Goal: Task Accomplishment & Management: Manage account settings

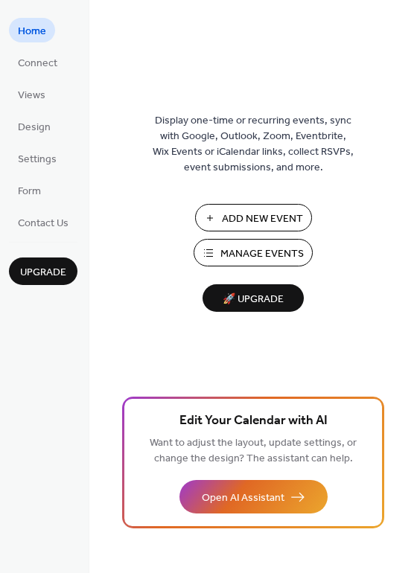
click at [260, 250] on span "Manage Events" at bounding box center [261, 254] width 83 height 16
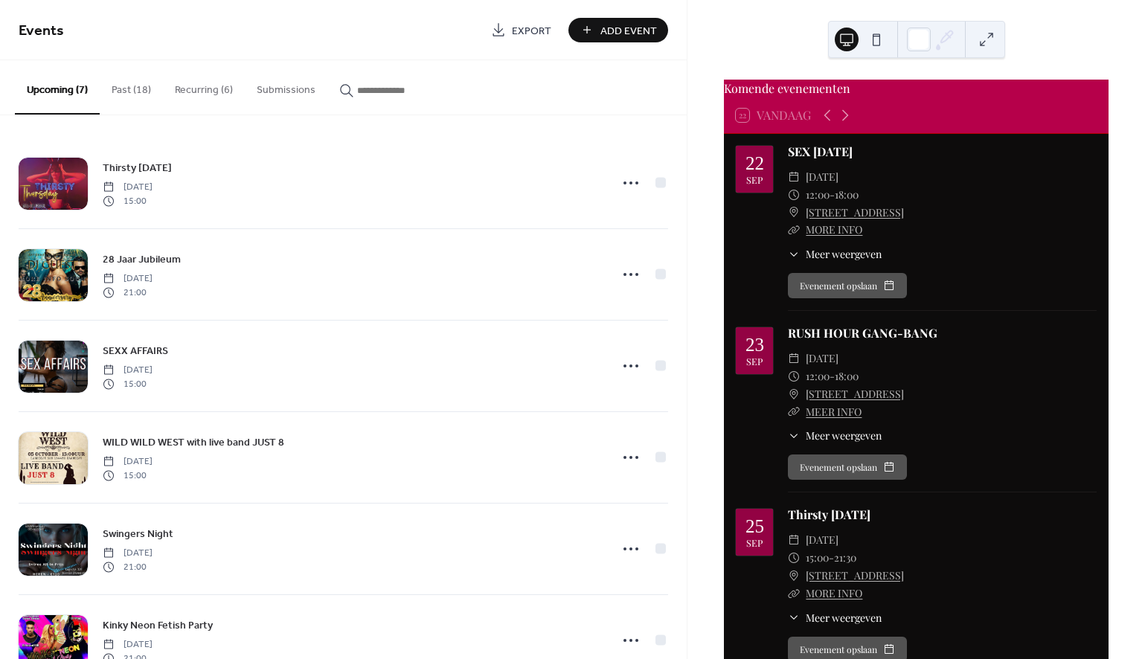
click at [199, 91] on button "Recurring (6)" at bounding box center [204, 86] width 82 height 53
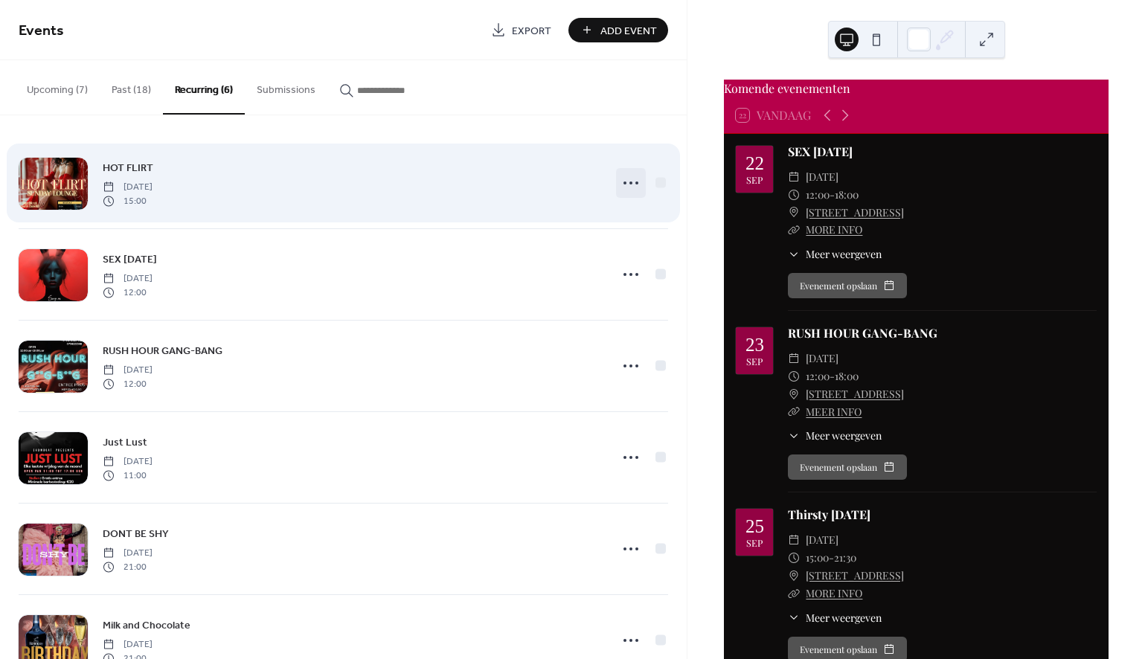
click at [624, 179] on icon at bounding box center [631, 183] width 24 height 24
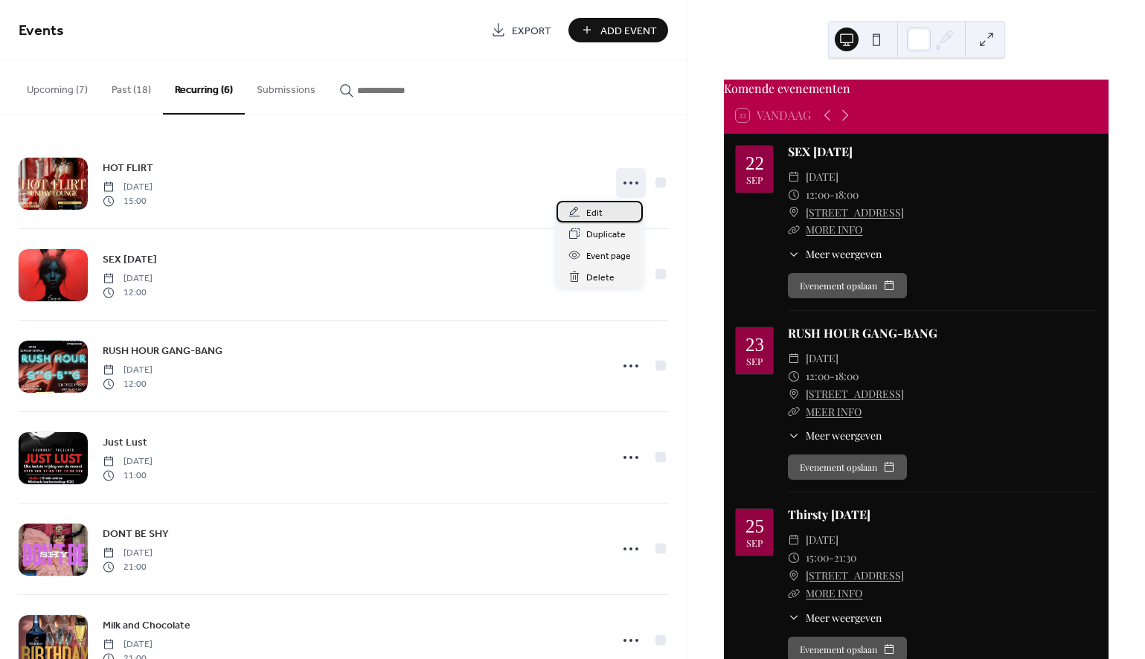
click at [603, 212] on div "Edit" at bounding box center [600, 212] width 86 height 22
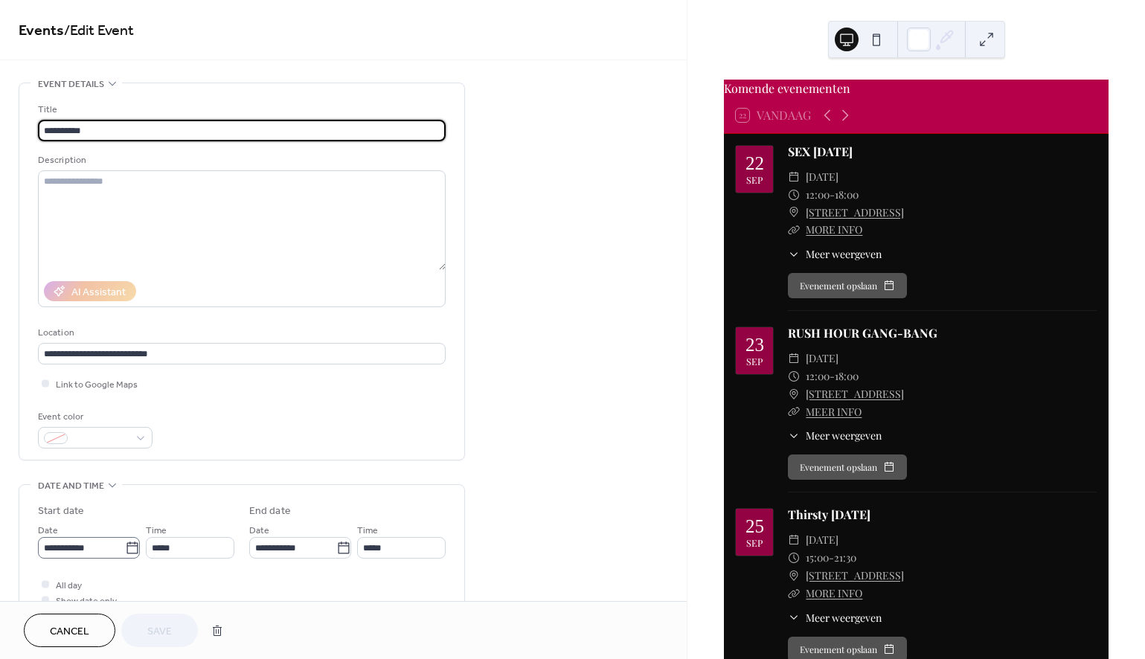
click at [125, 553] on icon at bounding box center [132, 548] width 15 height 15
click at [124, 553] on input "**********" at bounding box center [81, 548] width 87 height 22
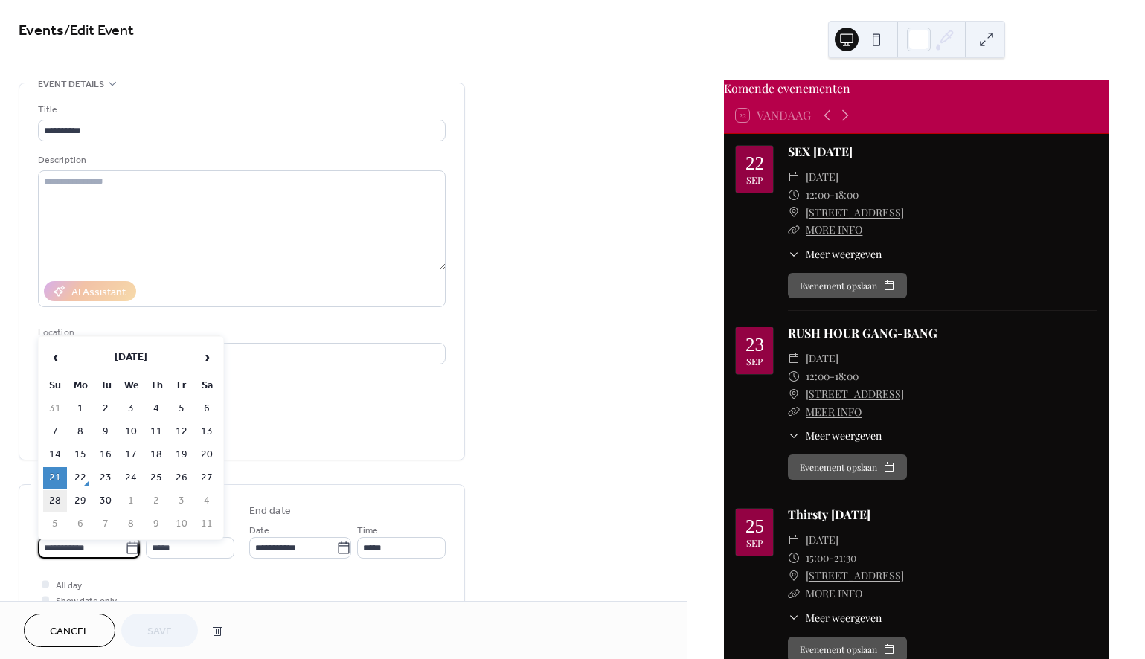
click at [55, 498] on td "28" at bounding box center [55, 501] width 24 height 22
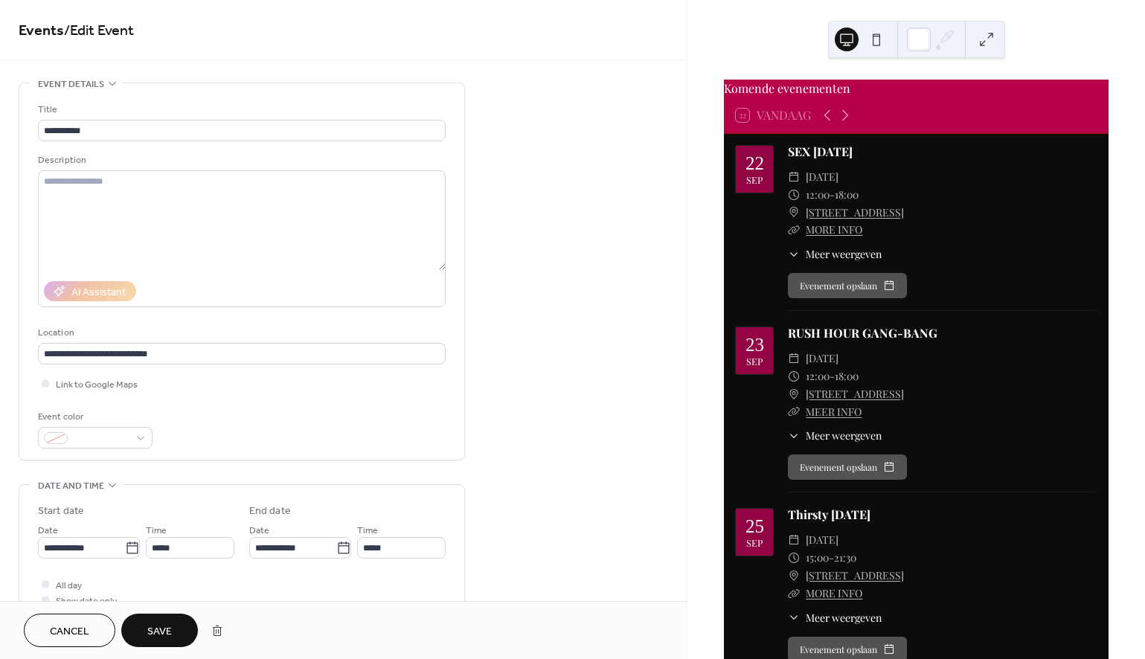
type input "**********"
click at [162, 630] on span "Save" at bounding box center [159, 632] width 25 height 16
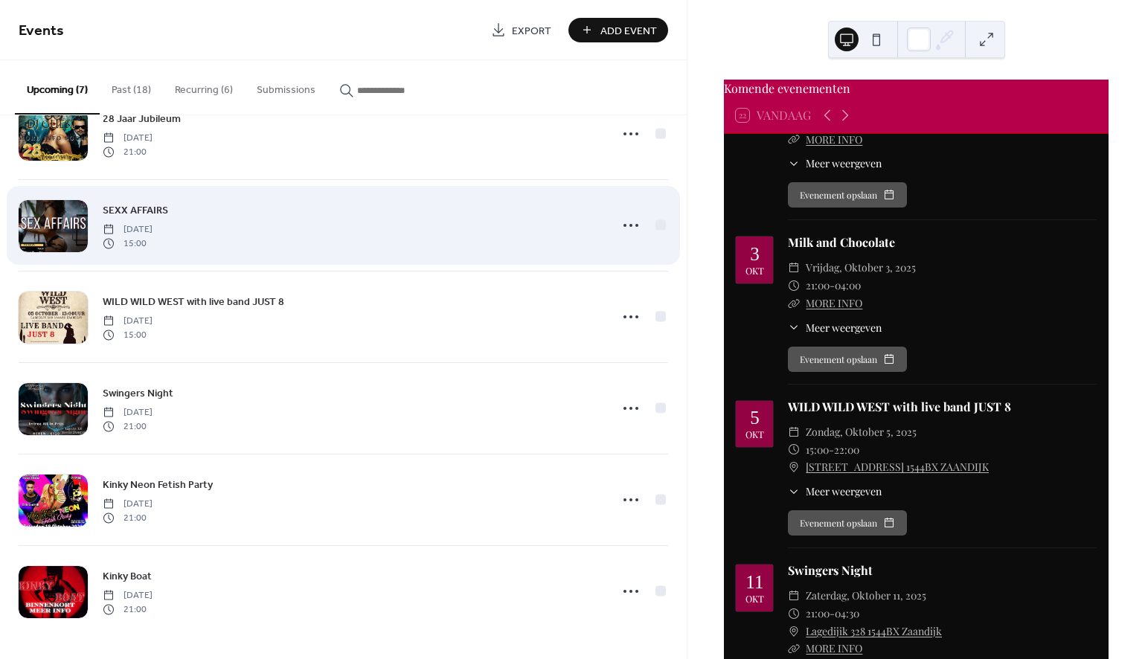
scroll to position [141, 0]
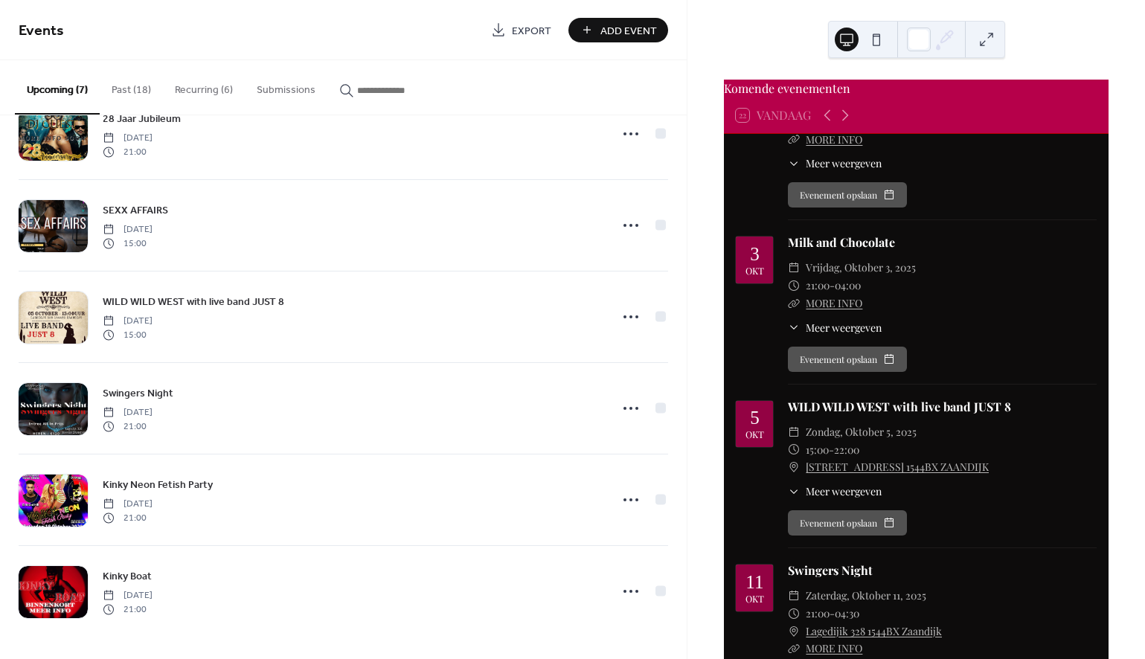
click at [185, 86] on button "Recurring (6)" at bounding box center [204, 86] width 82 height 53
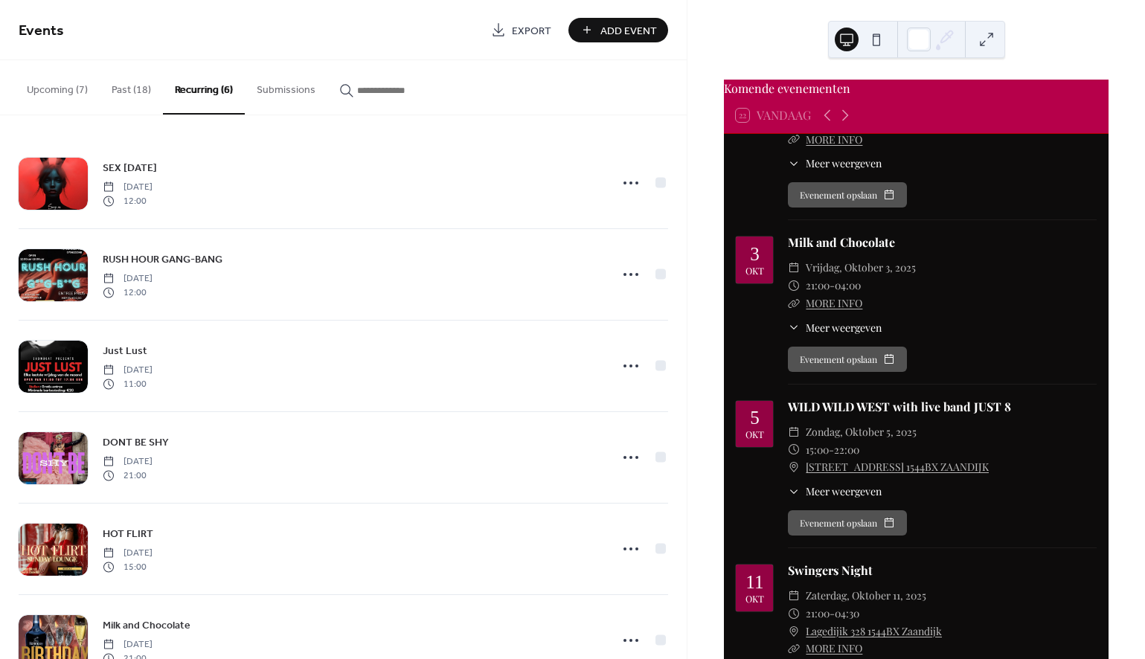
click at [126, 86] on button "Past (18)" at bounding box center [131, 86] width 63 height 53
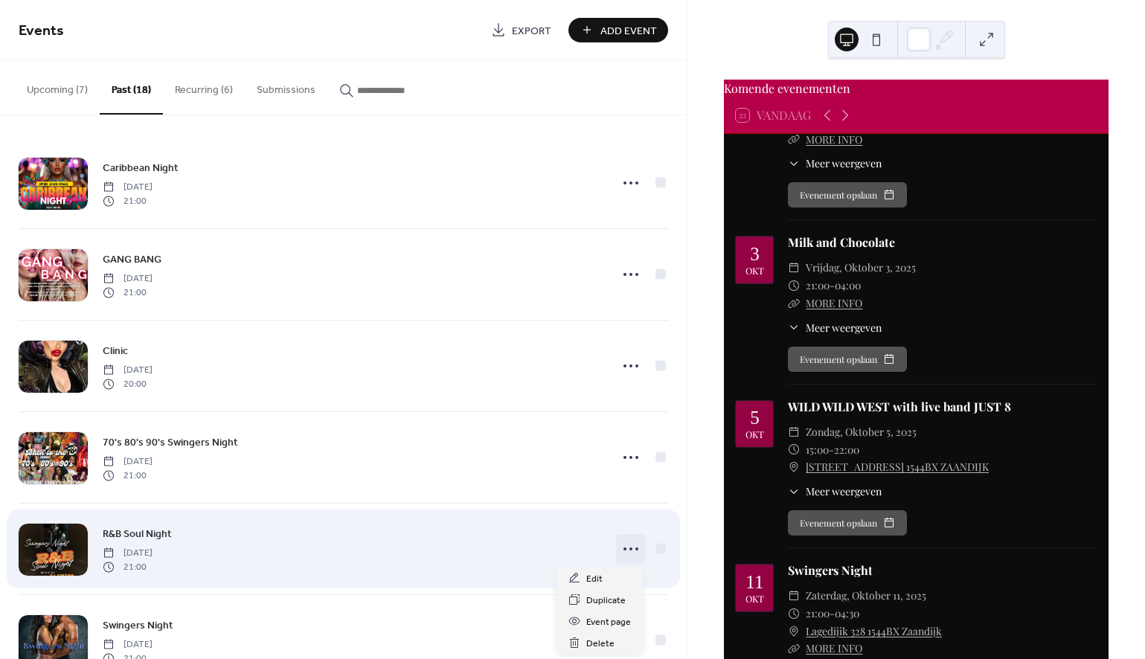
click at [625, 551] on icon at bounding box center [631, 549] width 24 height 24
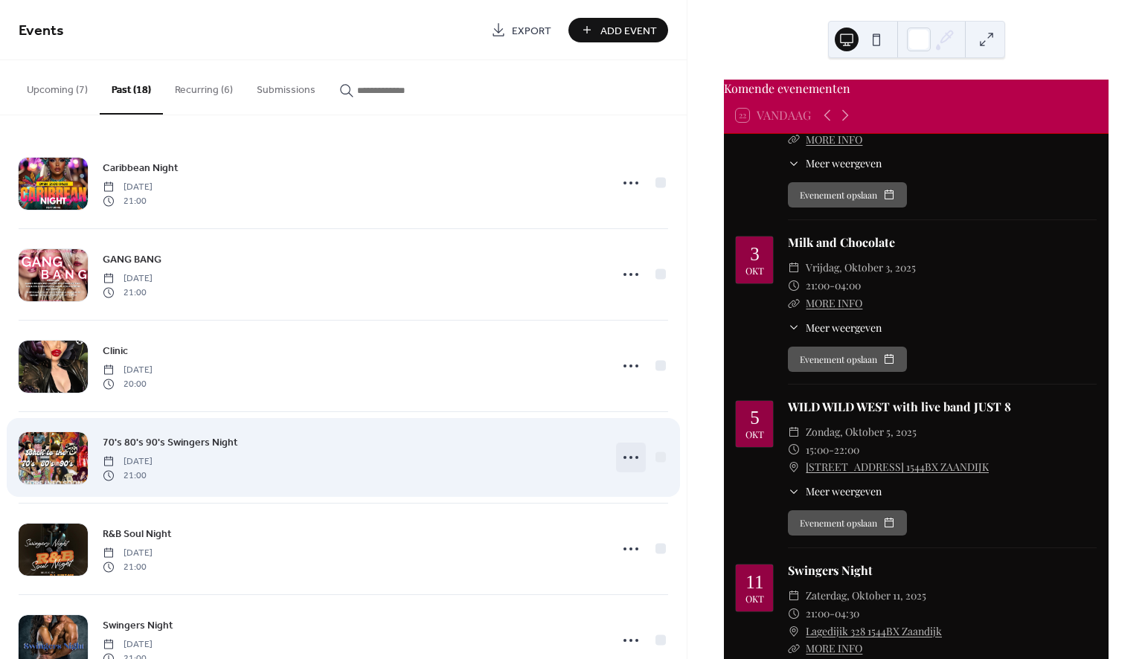
click at [624, 457] on icon at bounding box center [631, 458] width 24 height 24
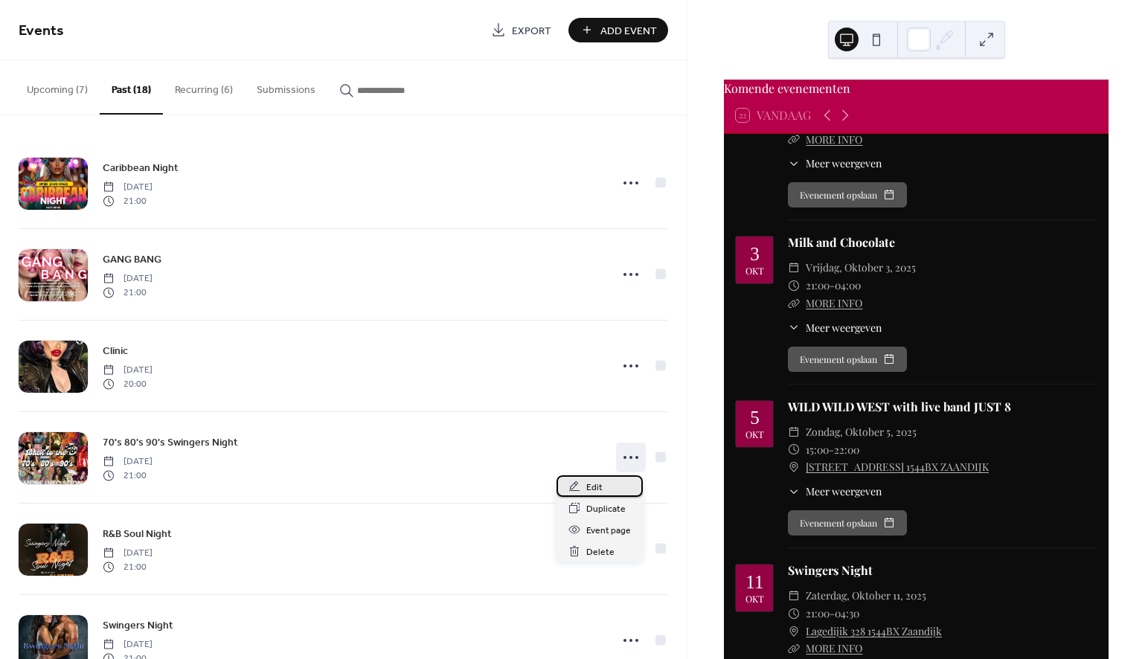
click at [601, 488] on span "Edit" at bounding box center [594, 488] width 16 height 16
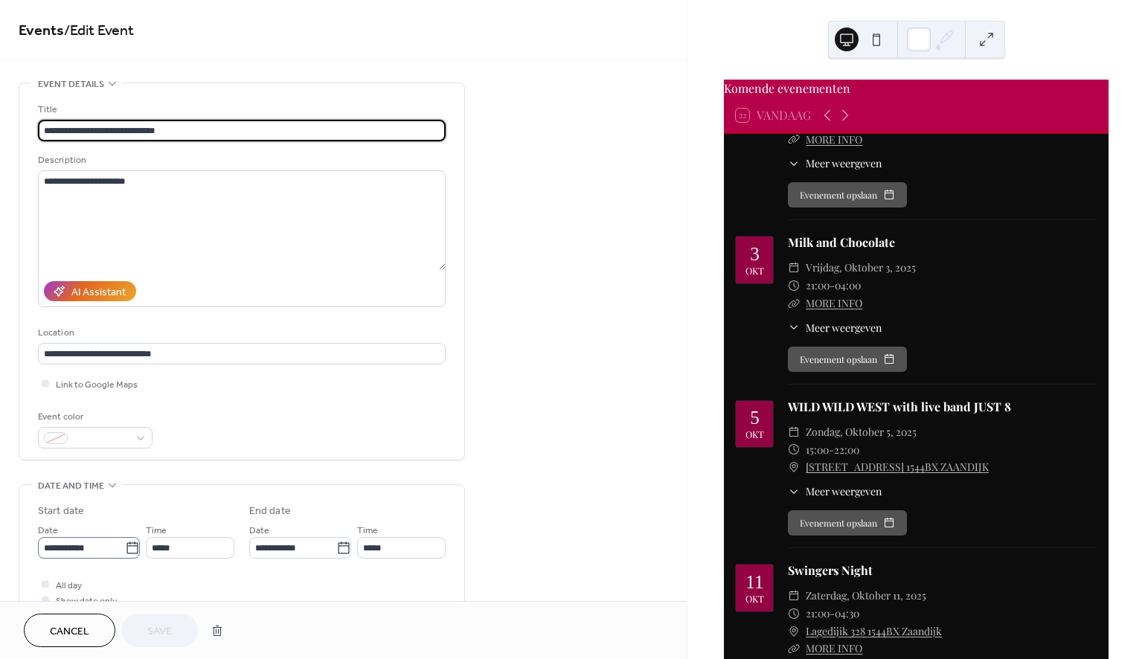
click at [127, 554] on icon at bounding box center [132, 548] width 15 height 15
click at [125, 554] on input "**********" at bounding box center [81, 548] width 87 height 22
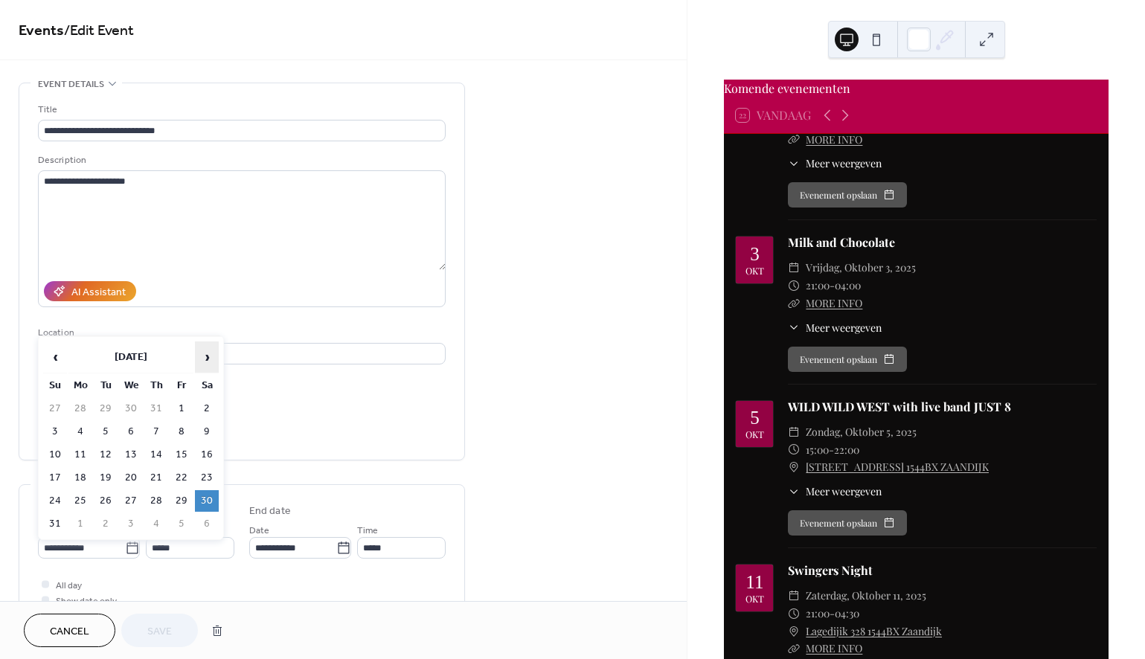
click at [205, 355] on span "›" at bounding box center [207, 357] width 22 height 30
click at [204, 410] on td "4" at bounding box center [207, 409] width 24 height 22
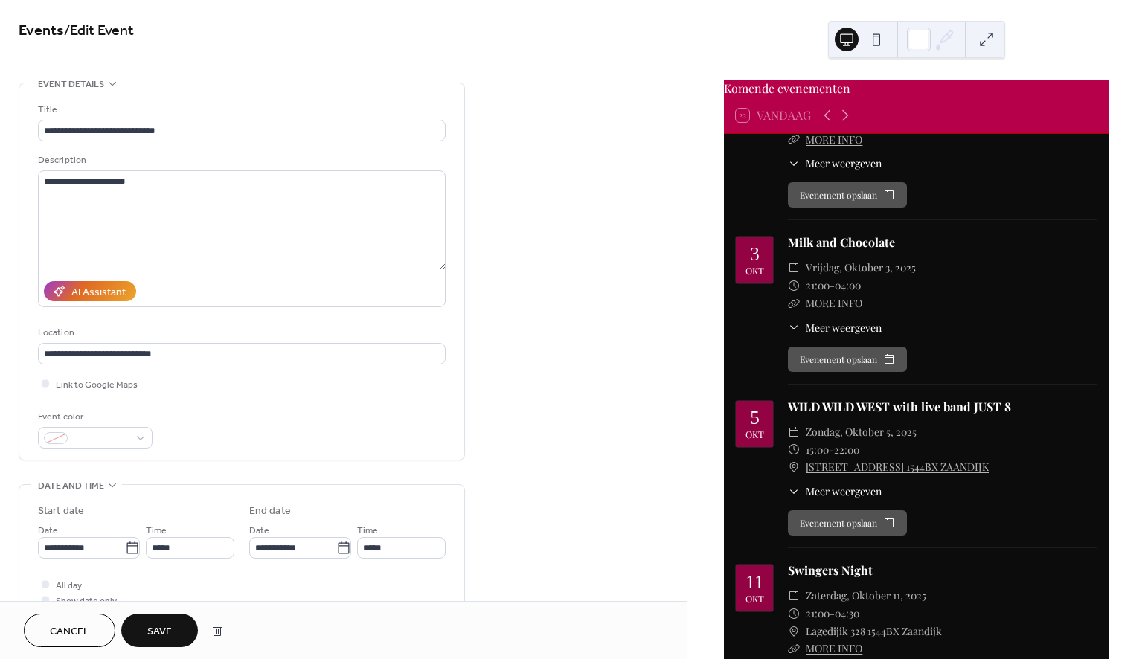
type input "**********"
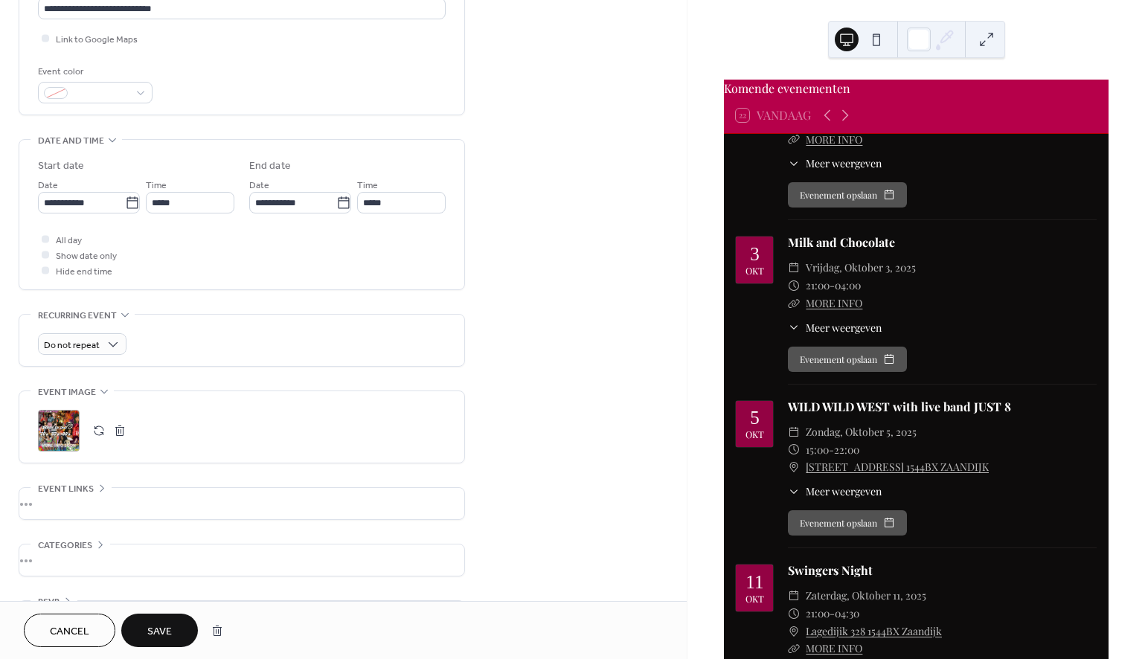
scroll to position [360, 0]
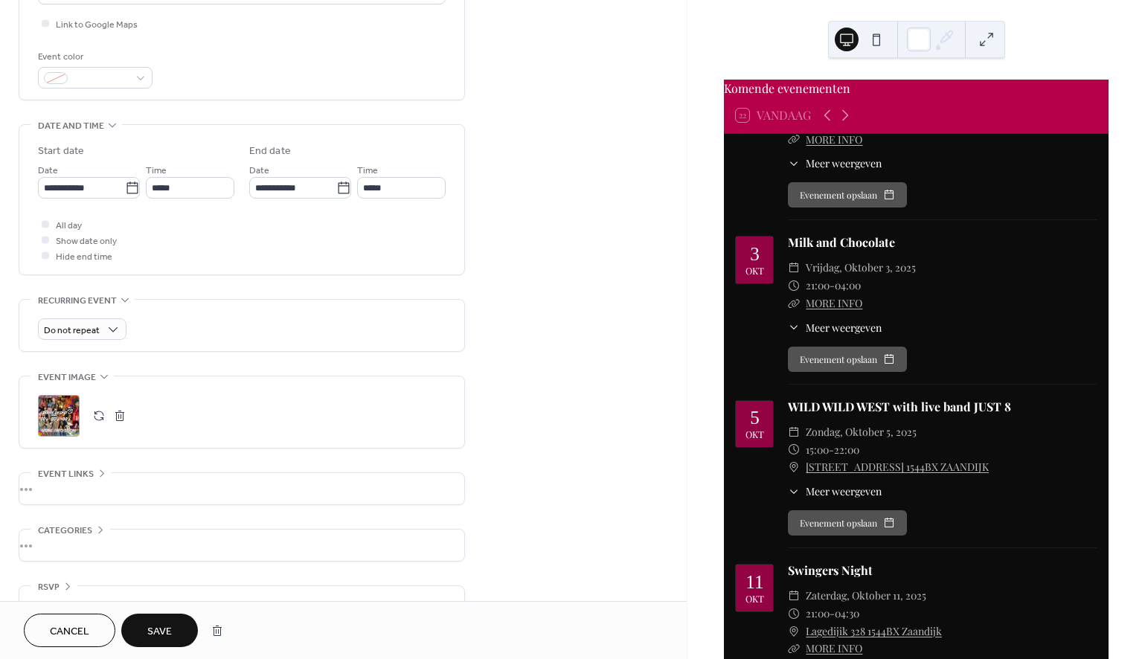
click at [65, 419] on div ";" at bounding box center [59, 416] width 42 height 42
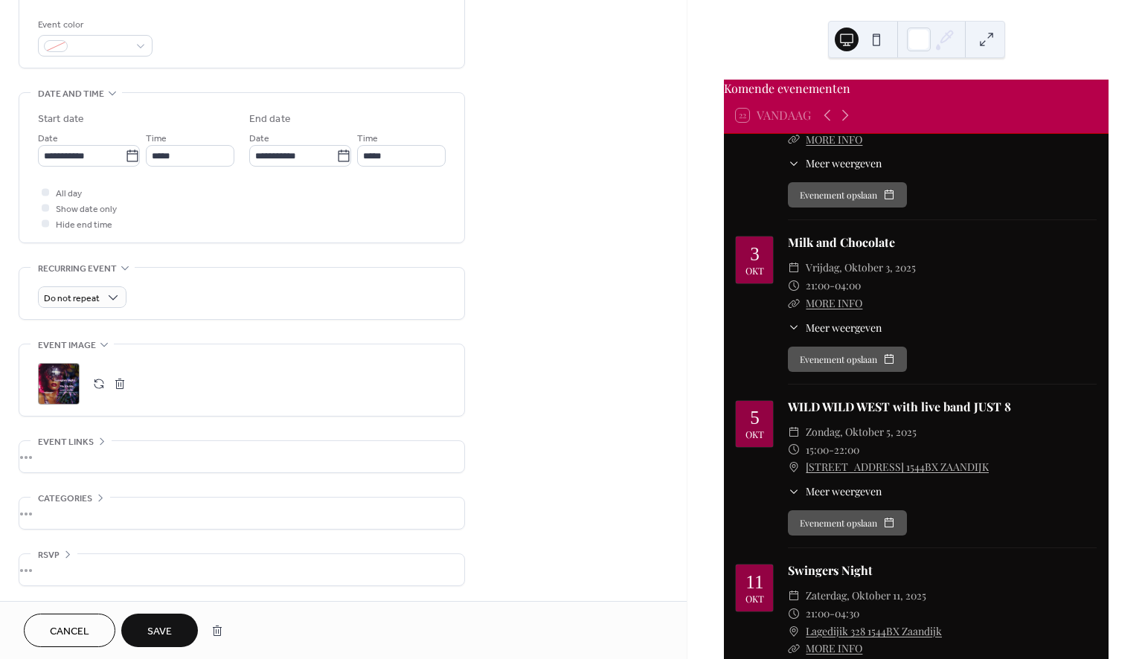
scroll to position [397, 0]
drag, startPoint x: 106, startPoint y: 447, endPoint x: 94, endPoint y: 447, distance: 11.9
click at [106, 447] on div "•••" at bounding box center [241, 456] width 445 height 31
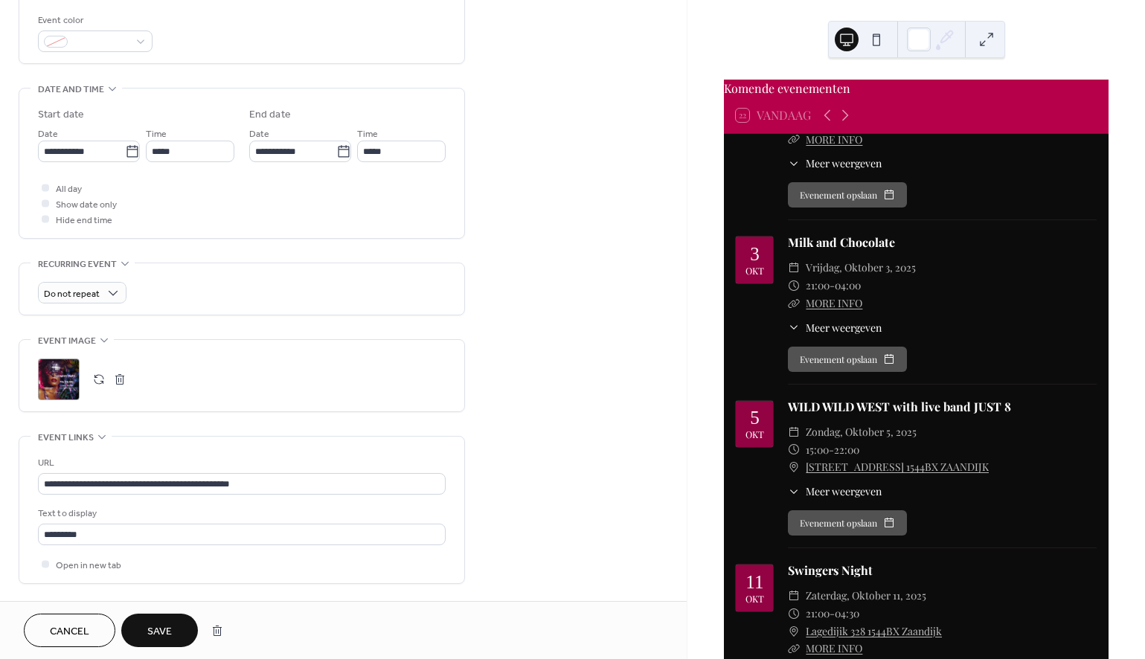
click at [86, 446] on span "Event links" at bounding box center [66, 438] width 56 height 16
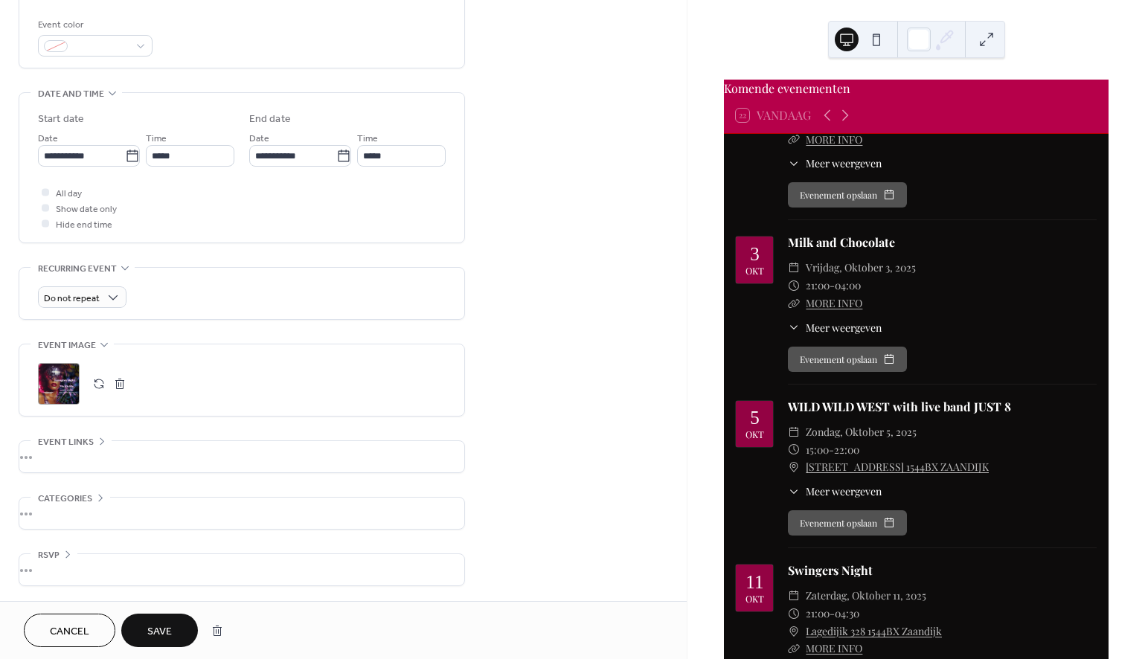
click at [86, 447] on div "•••" at bounding box center [241, 456] width 445 height 31
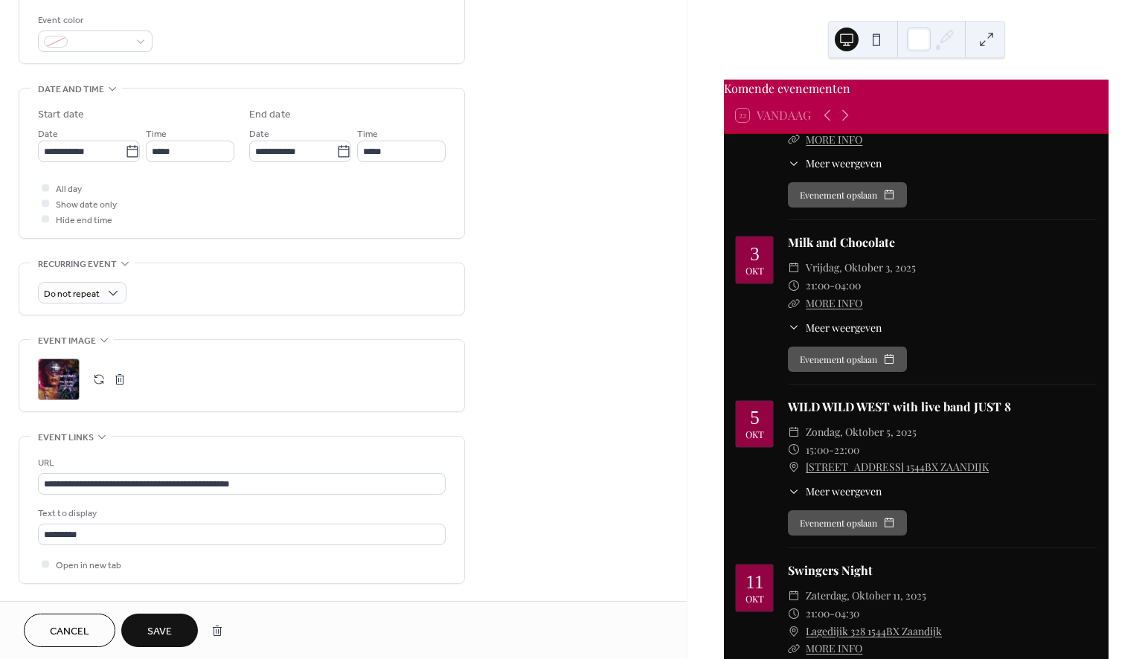
click at [165, 628] on span "Save" at bounding box center [159, 632] width 25 height 16
